Goal: Transaction & Acquisition: Purchase product/service

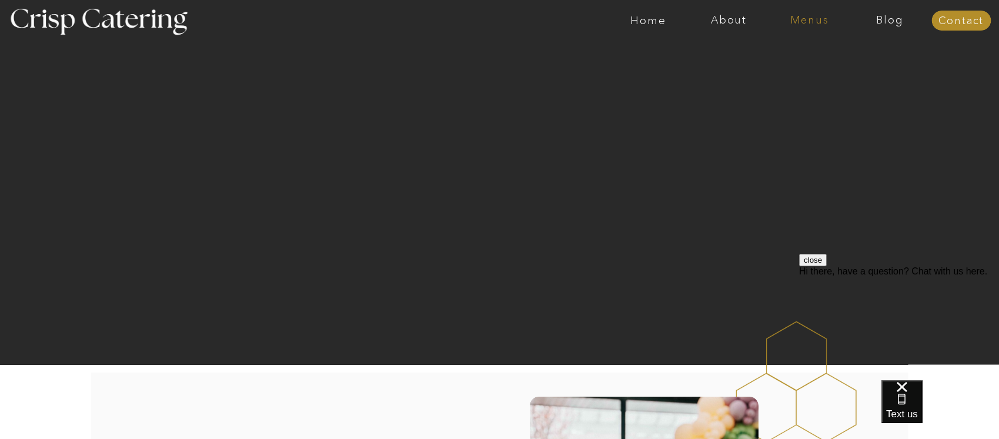
click at [797, 18] on nav "Menus" at bounding box center [809, 21] width 81 height 12
click at [789, 69] on nav "Winter (Sep-Feb)" at bounding box center [809, 69] width 96 height 11
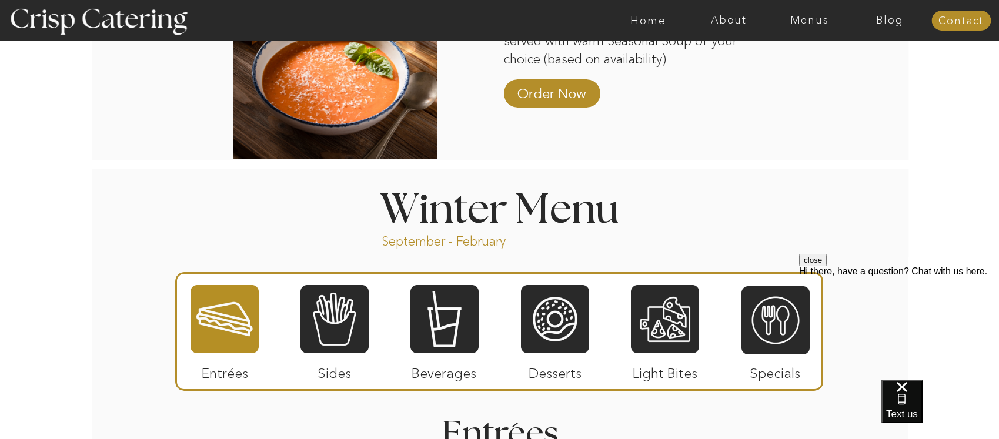
scroll to position [1202, 0]
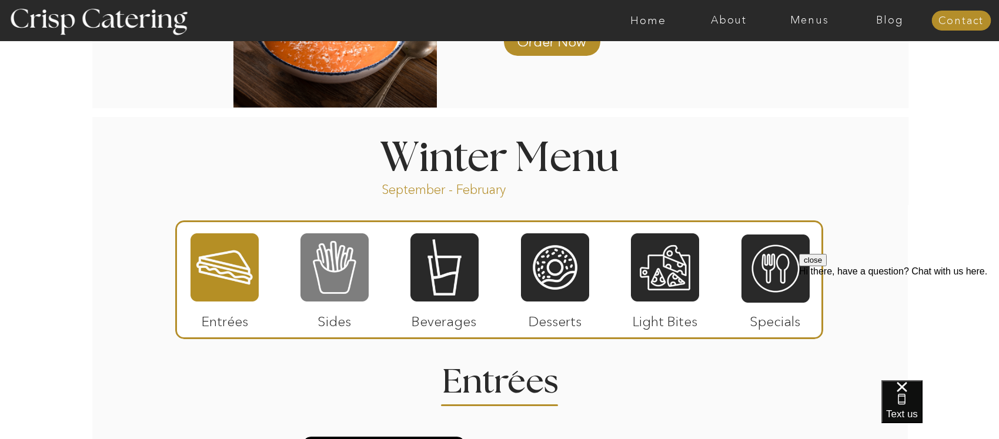
click at [321, 269] on div at bounding box center [335, 267] width 68 height 71
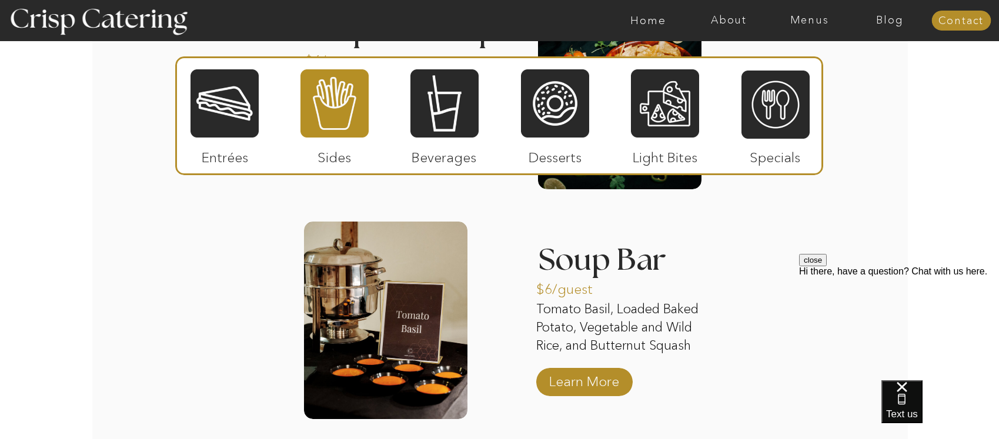
scroll to position [2108, 0]
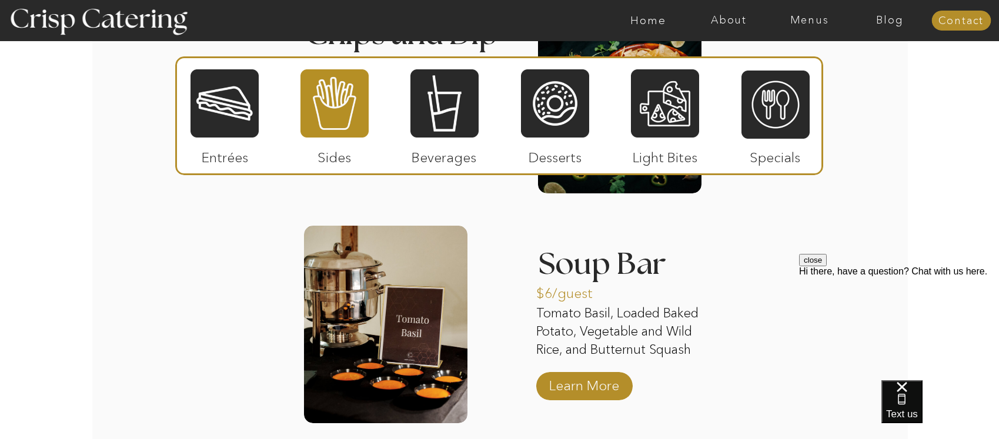
drag, startPoint x: 1003, startPoint y: 163, endPoint x: 181, endPoint y: 24, distance: 834.0
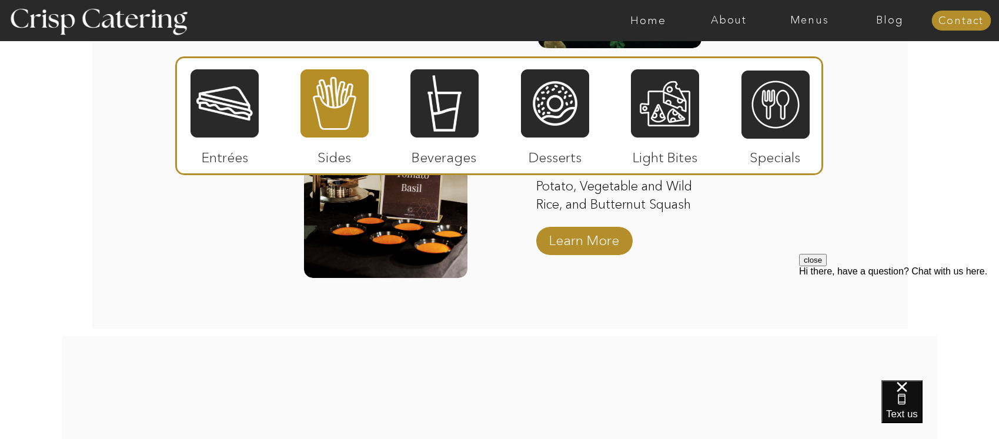
scroll to position [2052, 0]
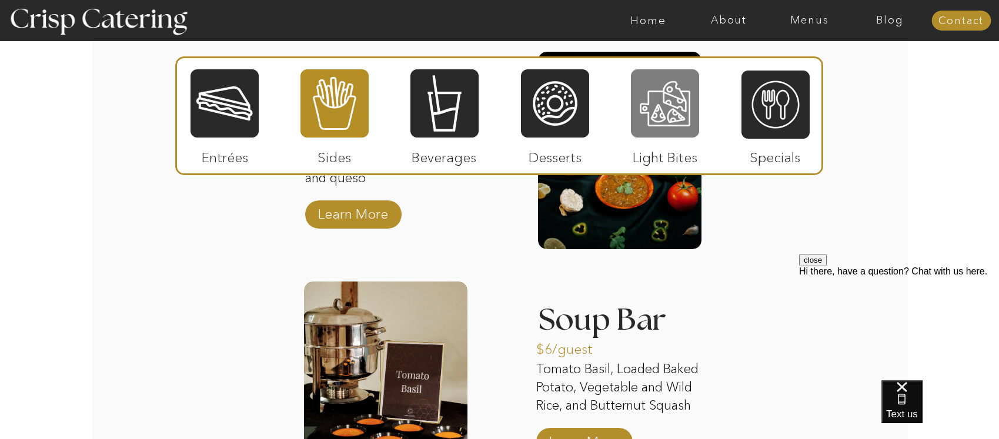
click at [648, 112] on div at bounding box center [665, 103] width 68 height 71
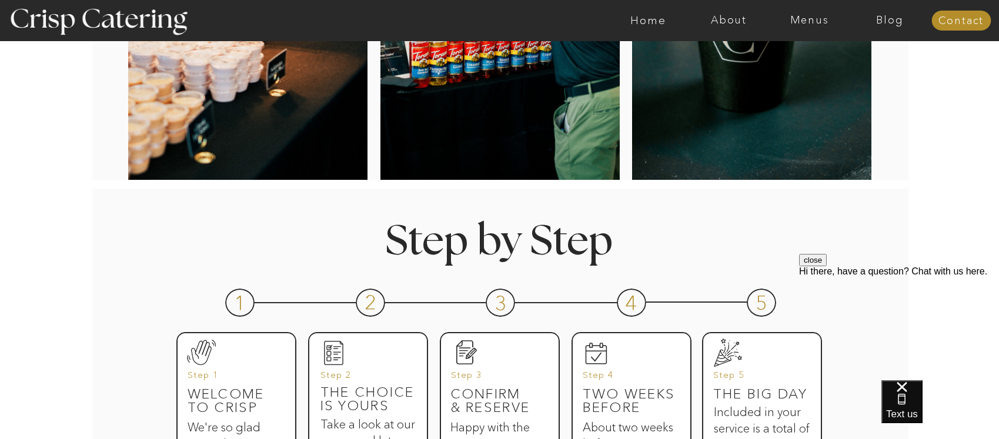
scroll to position [159, 0]
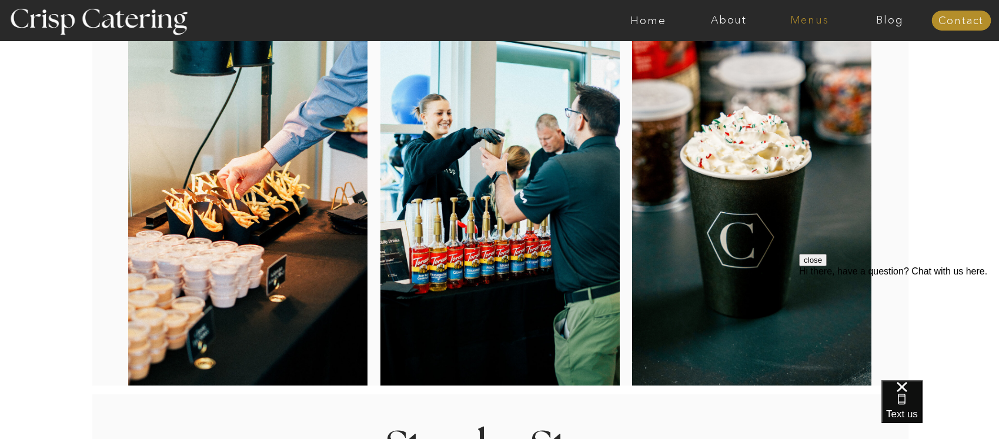
click at [814, 22] on nav "Menus" at bounding box center [809, 21] width 81 height 12
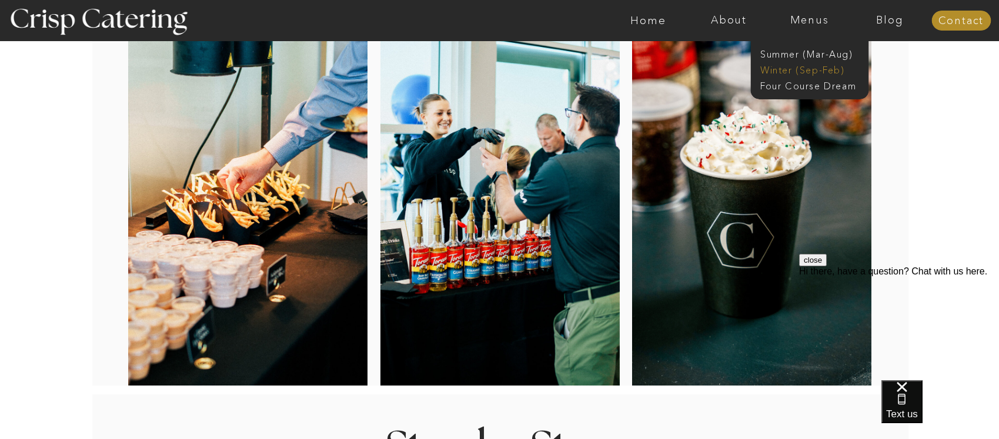
click at [808, 72] on nav "Winter (Sep-Feb)" at bounding box center [809, 69] width 96 height 11
click at [799, 84] on nav "Four Course Dream" at bounding box center [813, 84] width 105 height 11
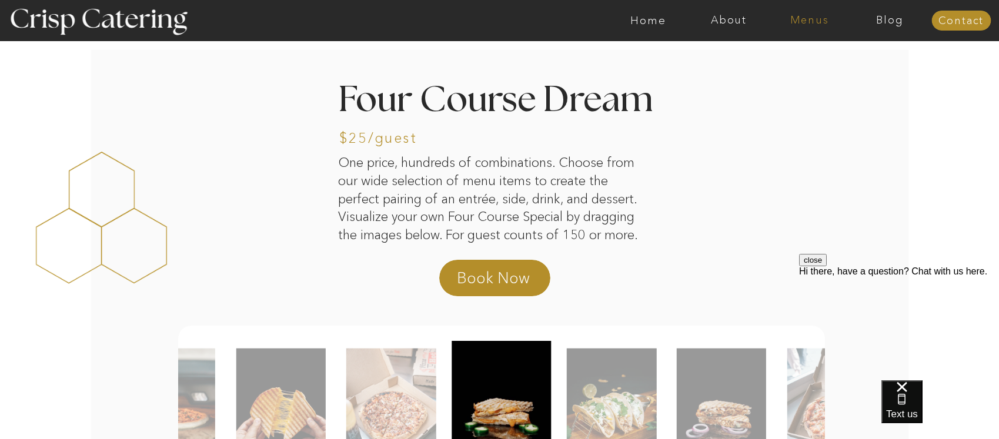
click at [809, 25] on nav "Menus" at bounding box center [809, 21] width 81 height 12
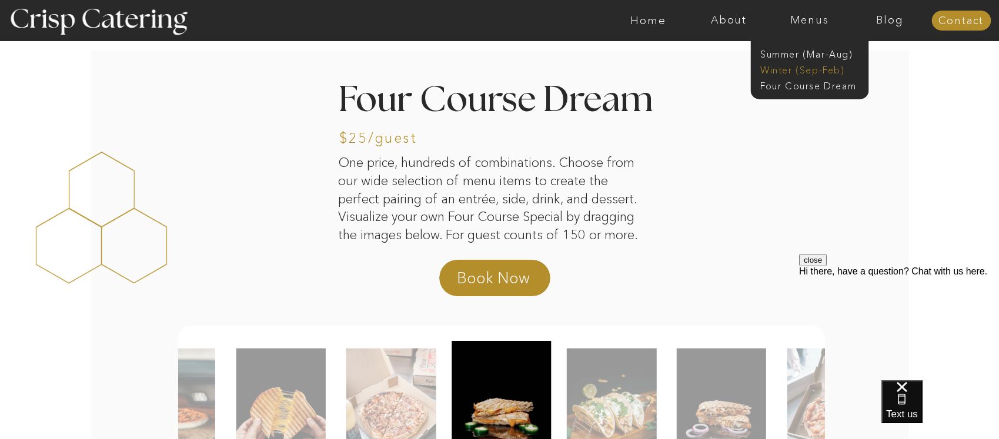
click at [792, 70] on nav "Winter (Sep-Feb)" at bounding box center [809, 69] width 96 height 11
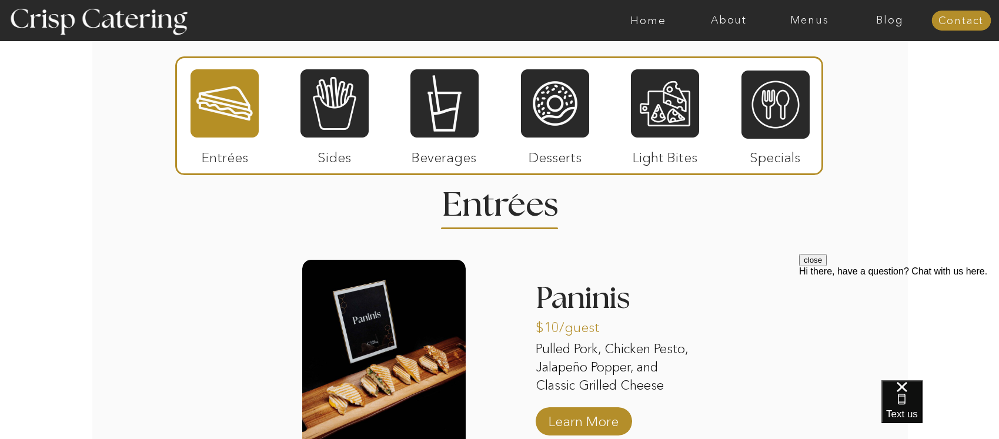
scroll to position [1401, 0]
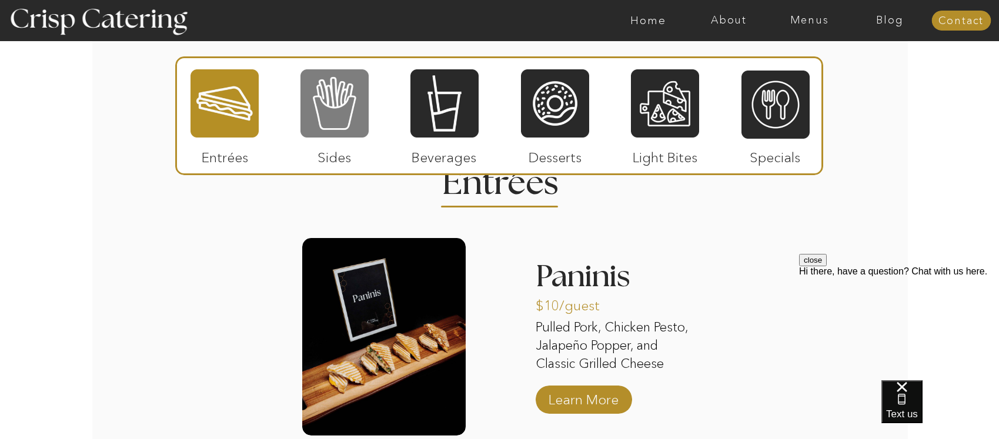
click at [354, 102] on div at bounding box center [335, 103] width 68 height 71
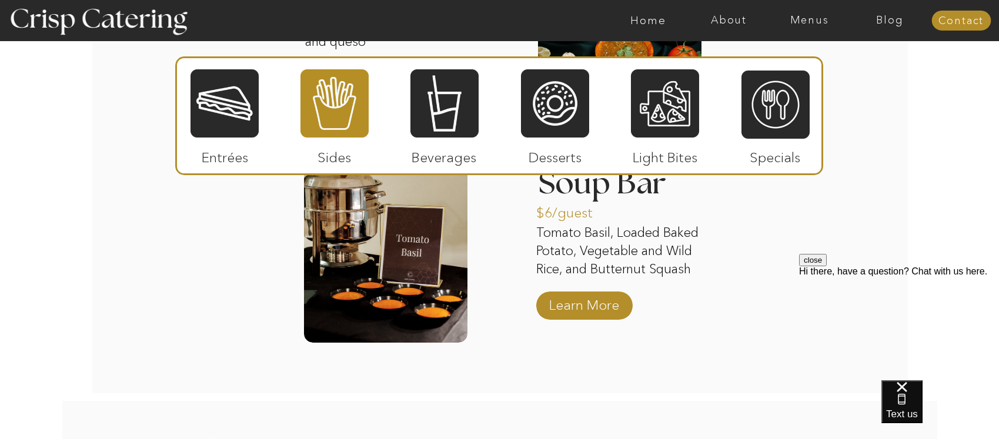
scroll to position [2105, 0]
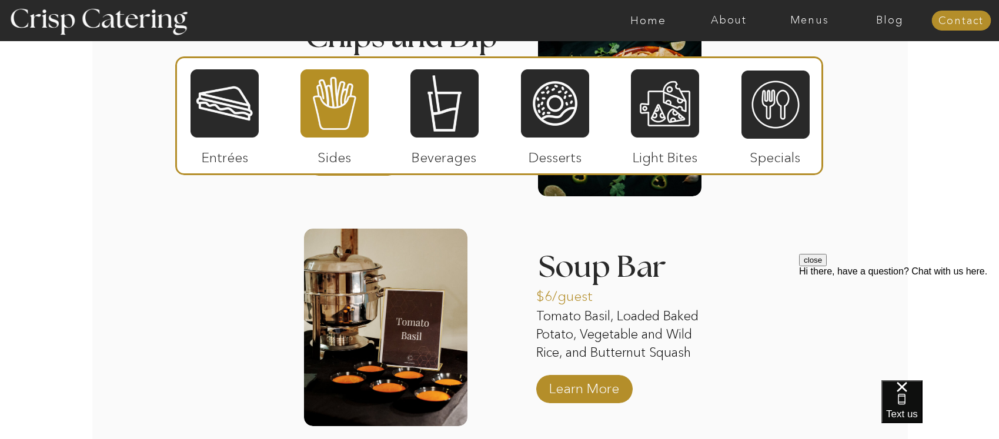
drag, startPoint x: 1002, startPoint y: 199, endPoint x: 153, endPoint y: 12, distance: 869.2
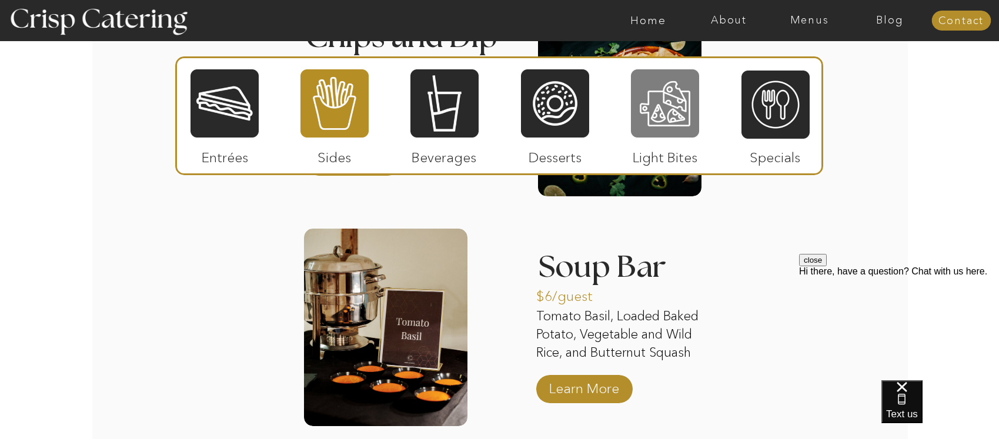
click at [659, 94] on div at bounding box center [665, 103] width 68 height 71
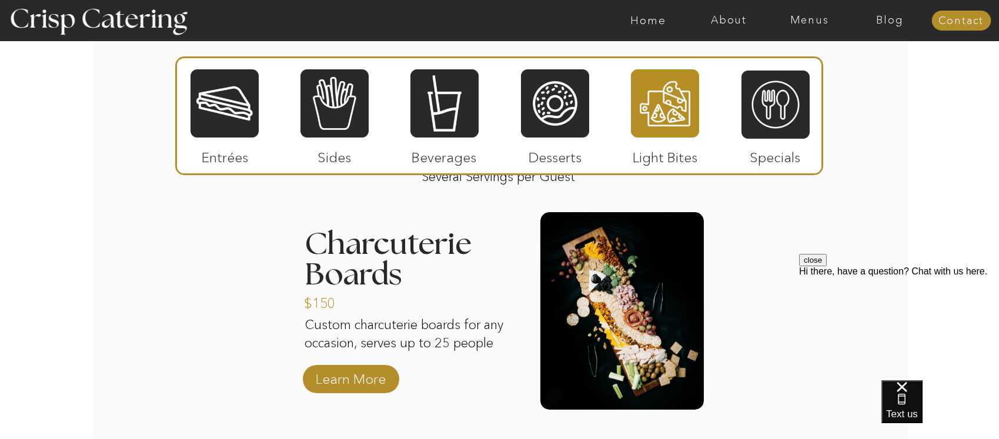
scroll to position [1452, 0]
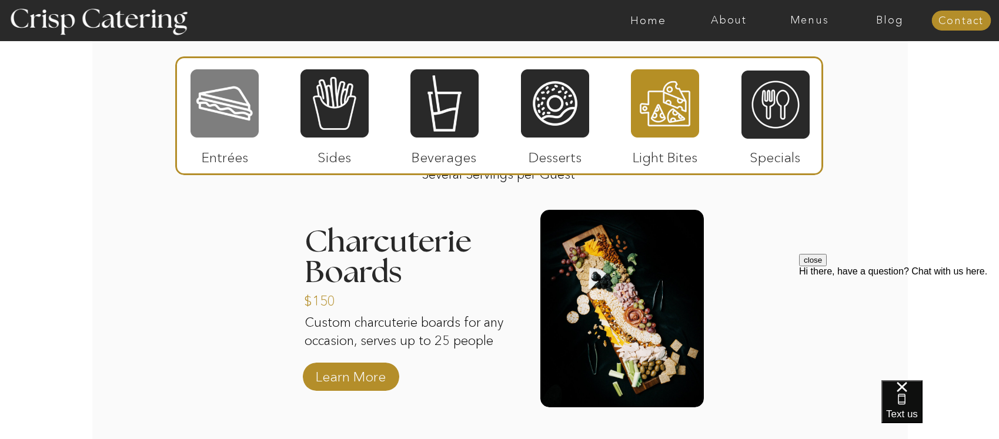
click at [243, 114] on div at bounding box center [225, 103] width 68 height 71
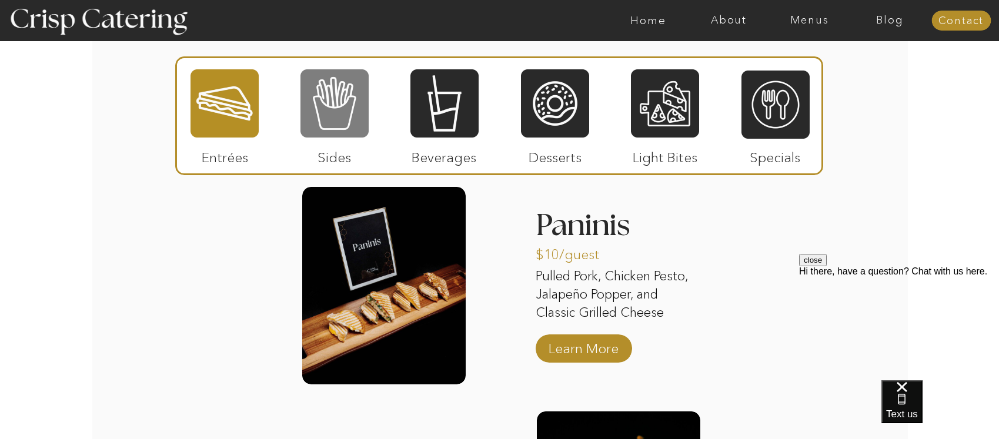
click at [318, 103] on div at bounding box center [335, 103] width 68 height 71
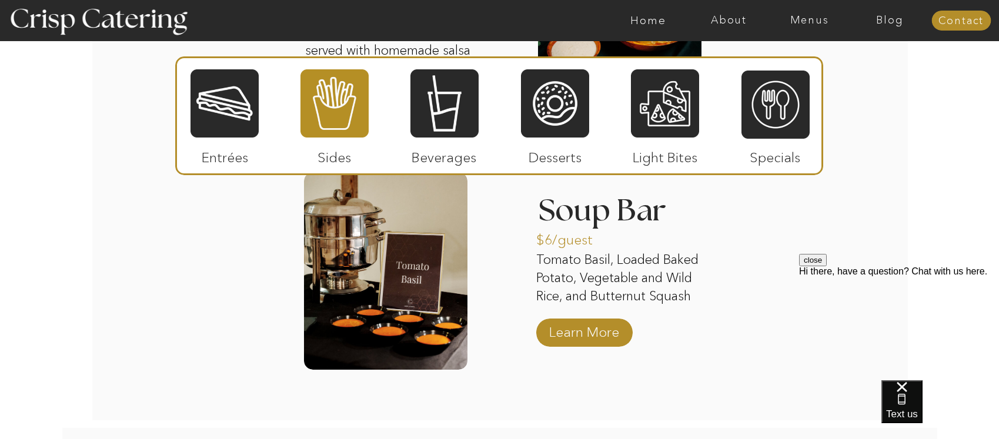
scroll to position [2139, 0]
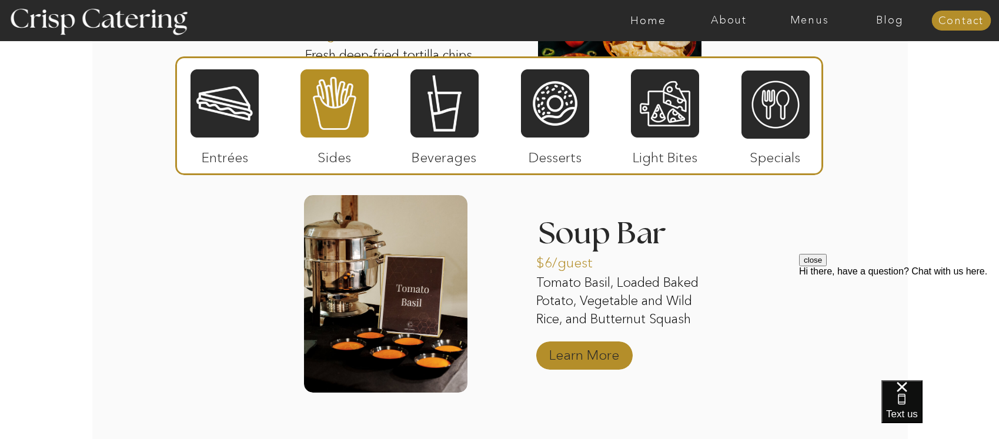
click at [588, 354] on p "Learn More" at bounding box center [584, 352] width 78 height 34
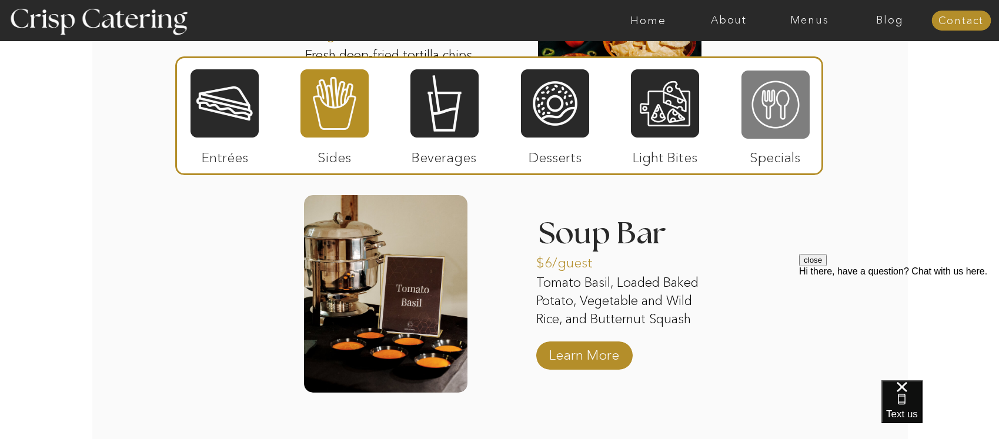
click at [788, 112] on div at bounding box center [776, 104] width 68 height 71
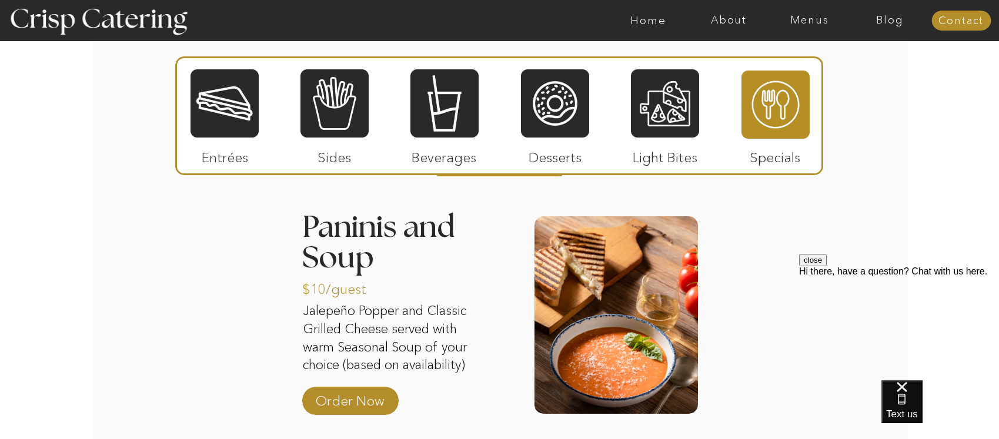
scroll to position [1446, 0]
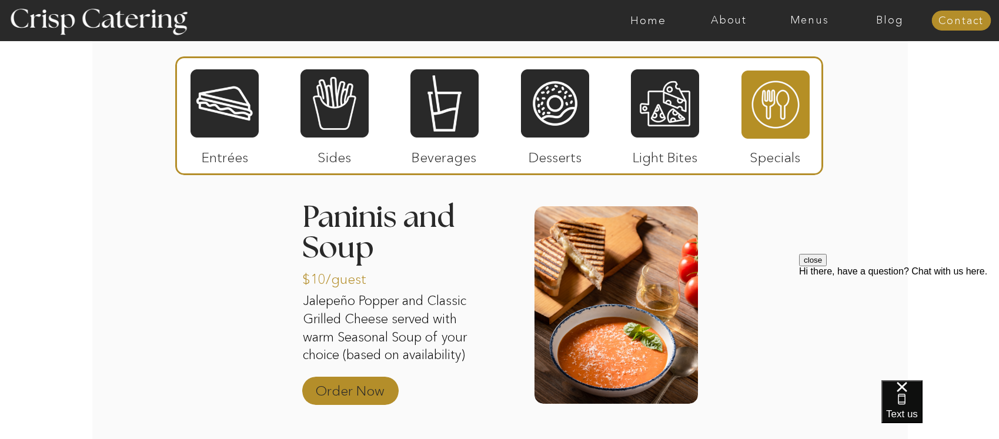
click at [344, 395] on p "Order Now" at bounding box center [350, 388] width 78 height 34
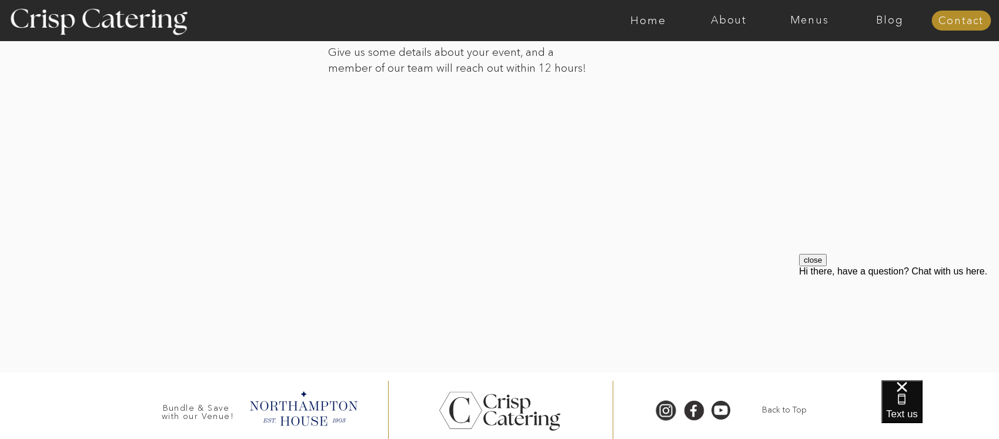
scroll to position [2574, 0]
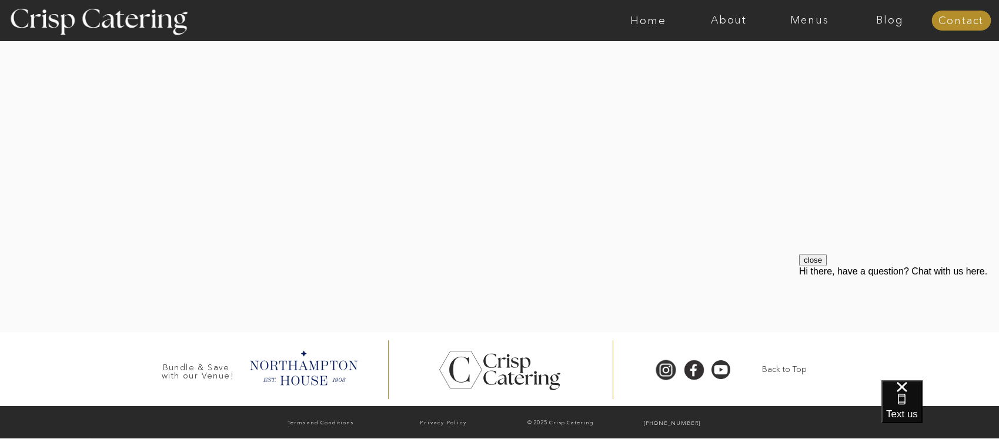
click at [785, 202] on div at bounding box center [500, 131] width 819 height 401
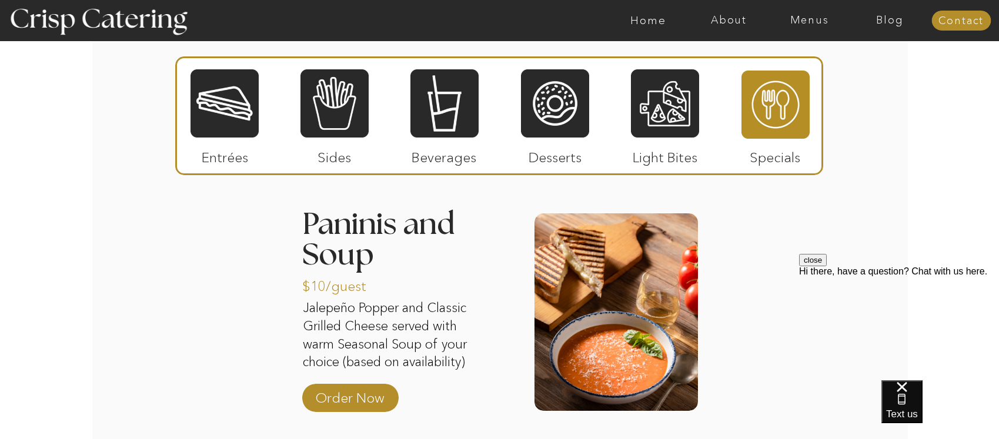
scroll to position [1461, 0]
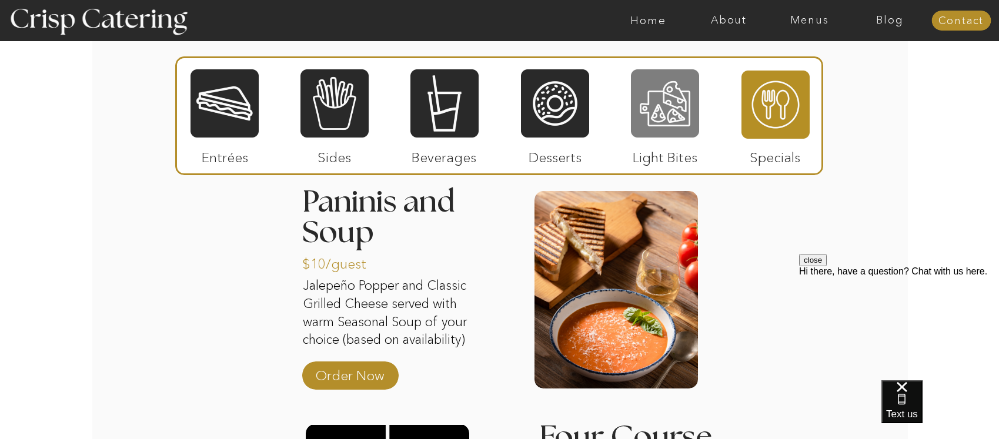
click at [691, 107] on div at bounding box center [665, 103] width 68 height 71
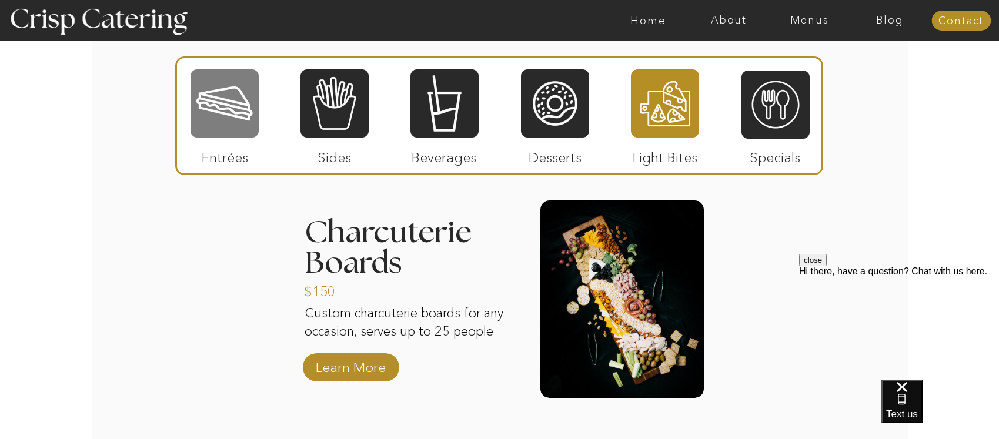
click at [239, 103] on div at bounding box center [225, 103] width 68 height 71
